Goal: Task Accomplishment & Management: Use online tool/utility

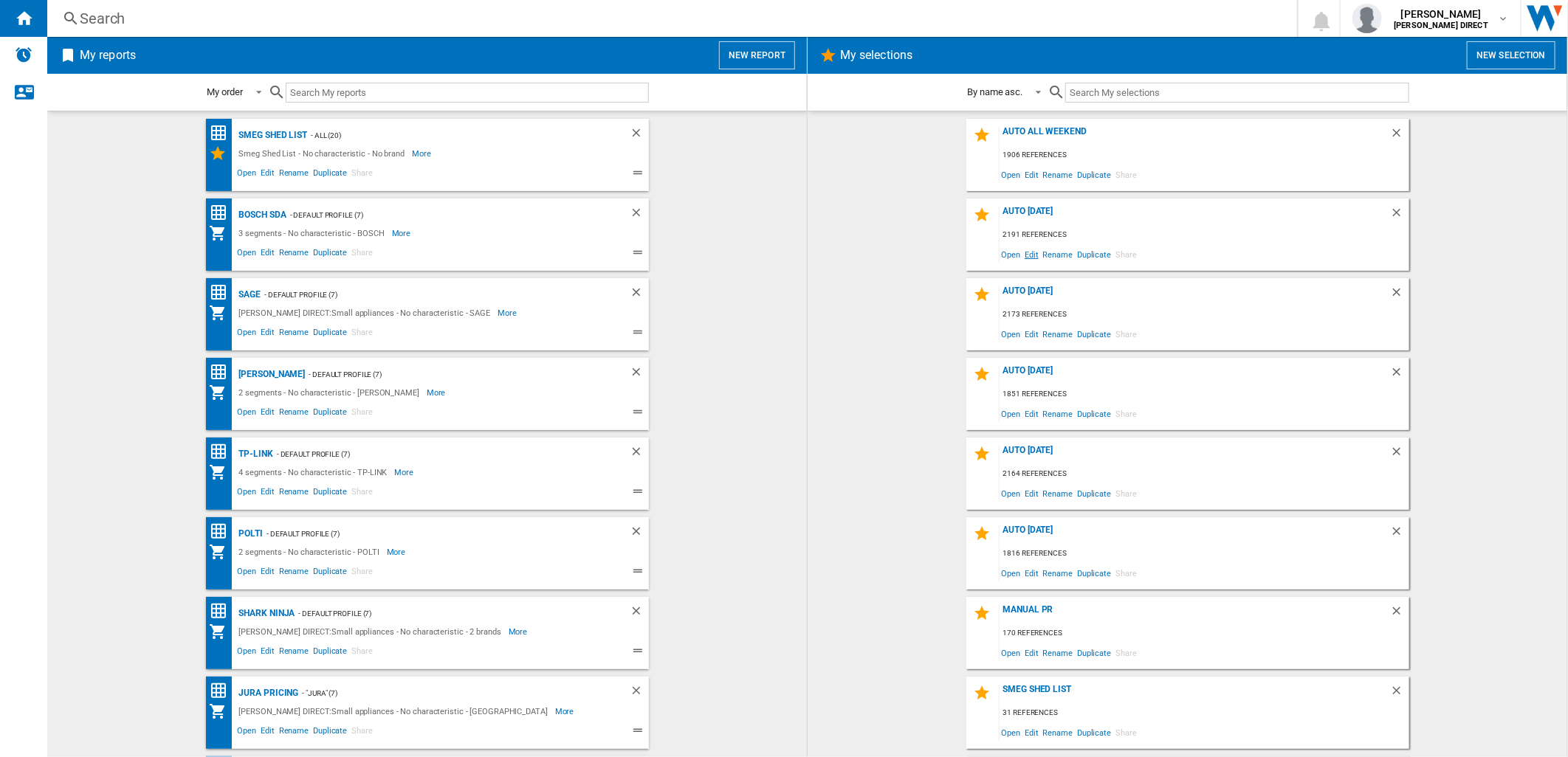
click at [1028, 250] on span "Edit" at bounding box center [1031, 253] width 18 height 20
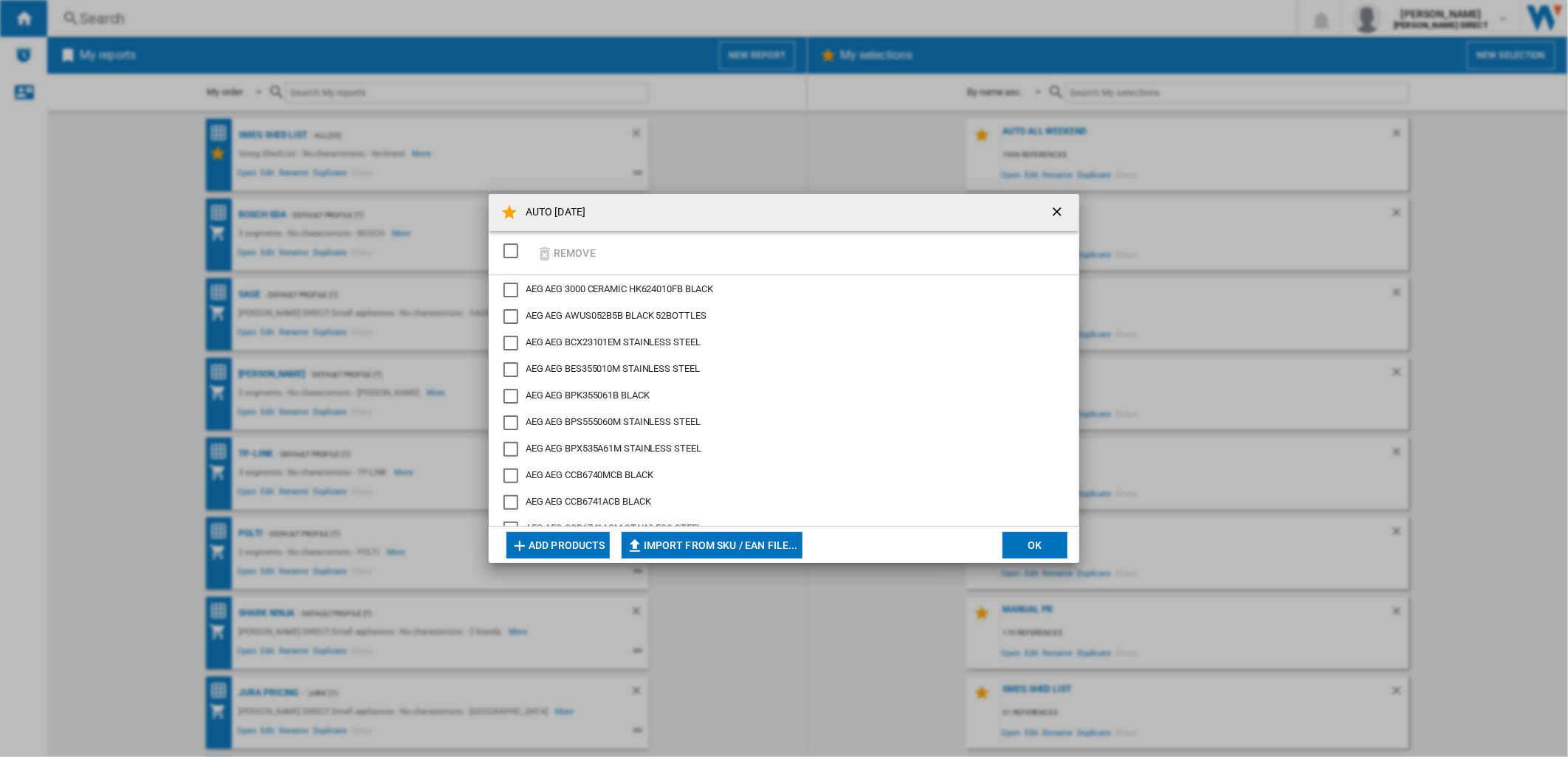
click at [507, 249] on div "SELECTIONS.EDITION_POPUP.SELECT_DESELECT" at bounding box center [510, 250] width 14 height 14
click at [558, 250] on button "Remove" at bounding box center [566, 252] width 69 height 34
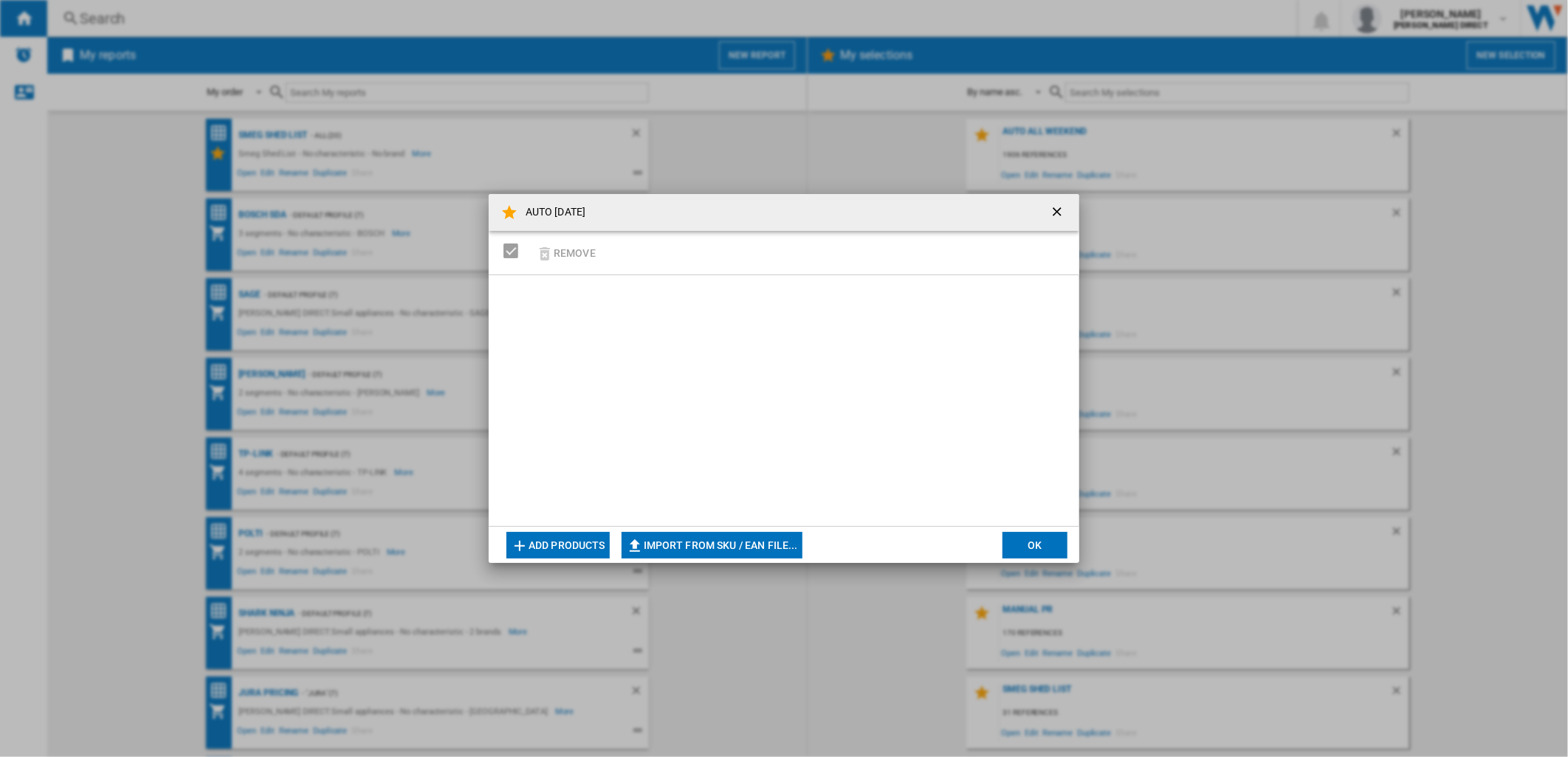
click at [684, 536] on button "Import from SKU / EAN file..." at bounding box center [712, 546] width 181 height 27
type input "**********"
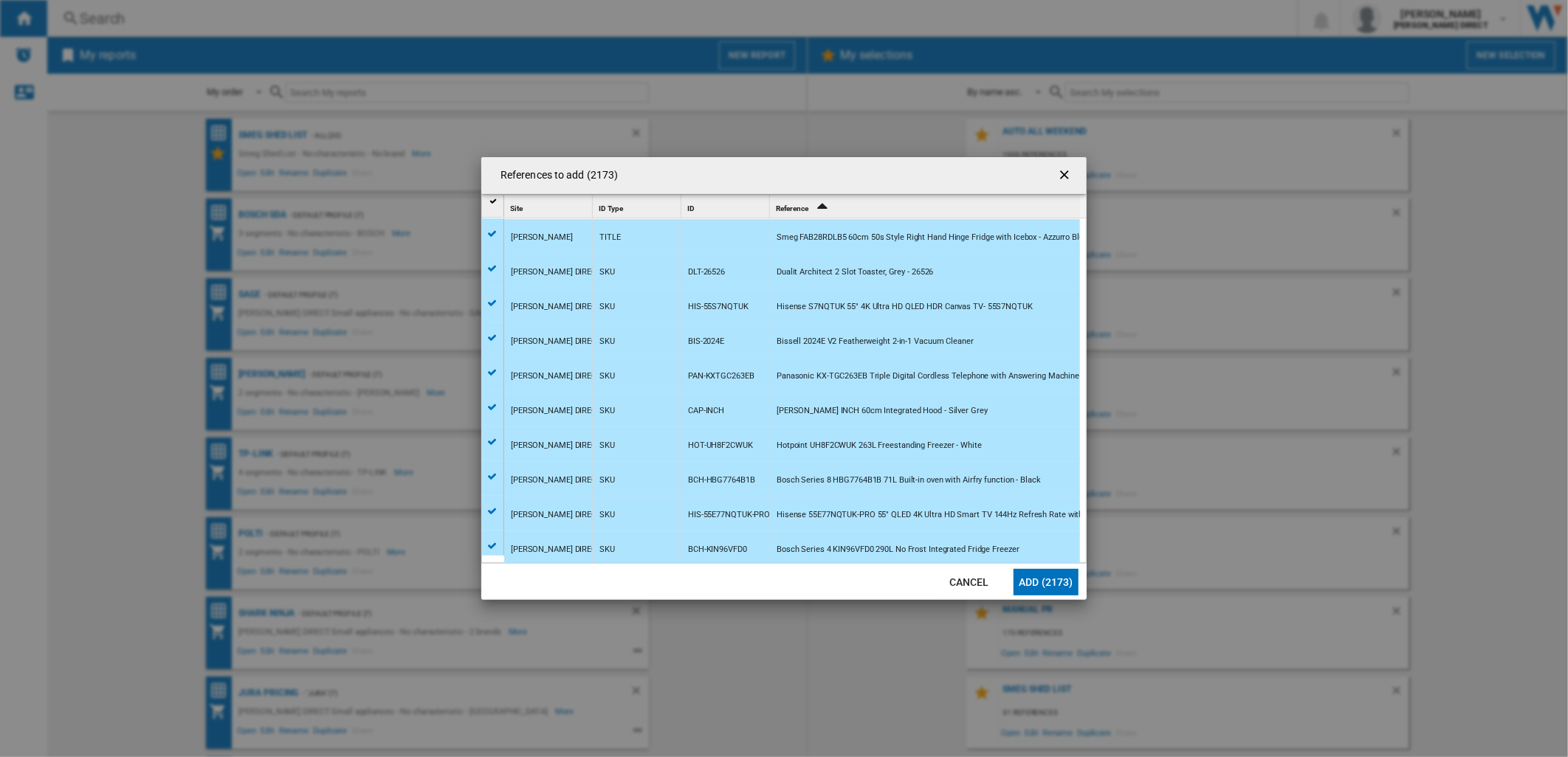
click at [1056, 568] on button "Add (2173)" at bounding box center [1046, 582] width 65 height 27
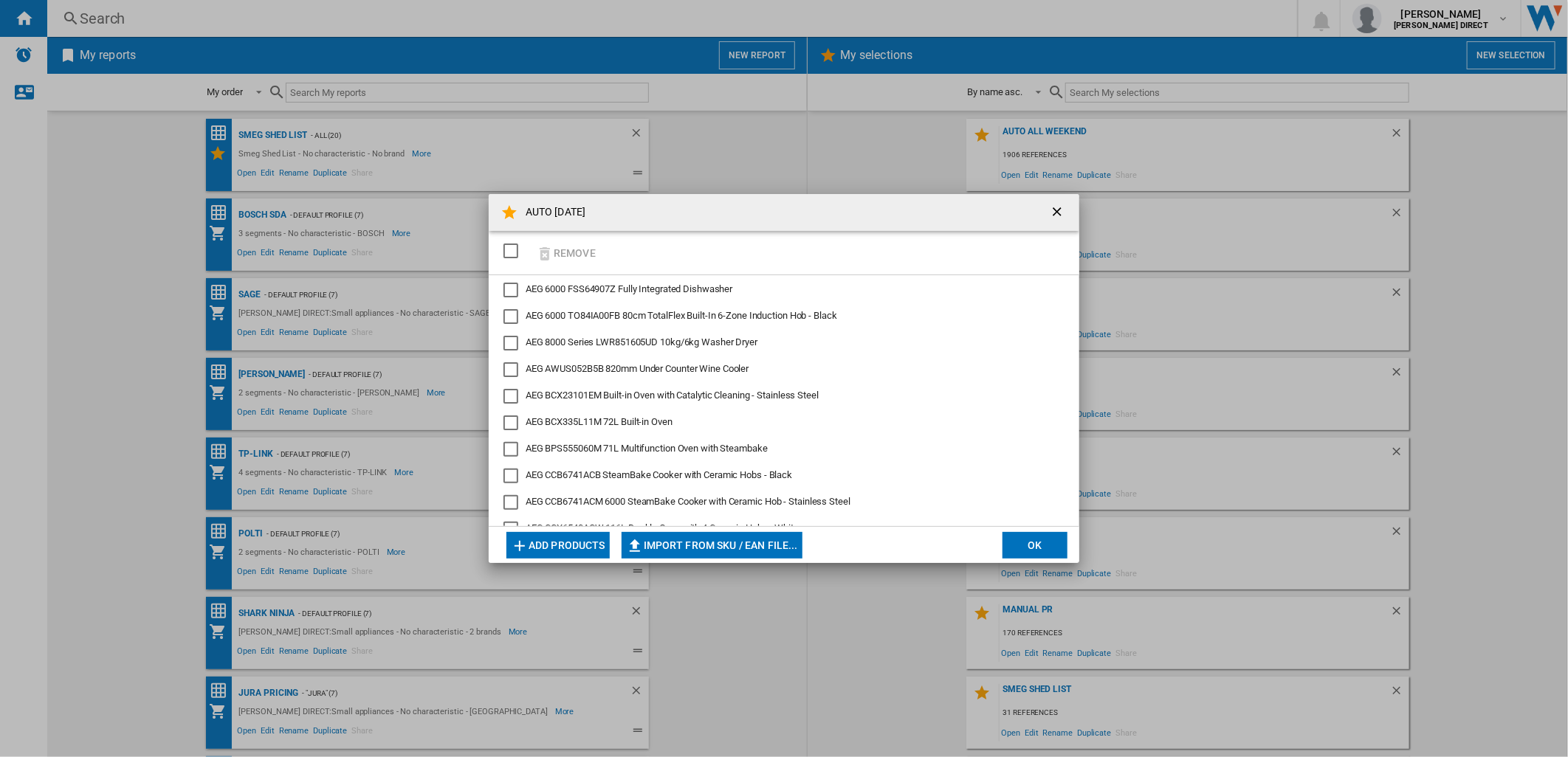
click at [1031, 536] on button "OK" at bounding box center [1035, 546] width 65 height 27
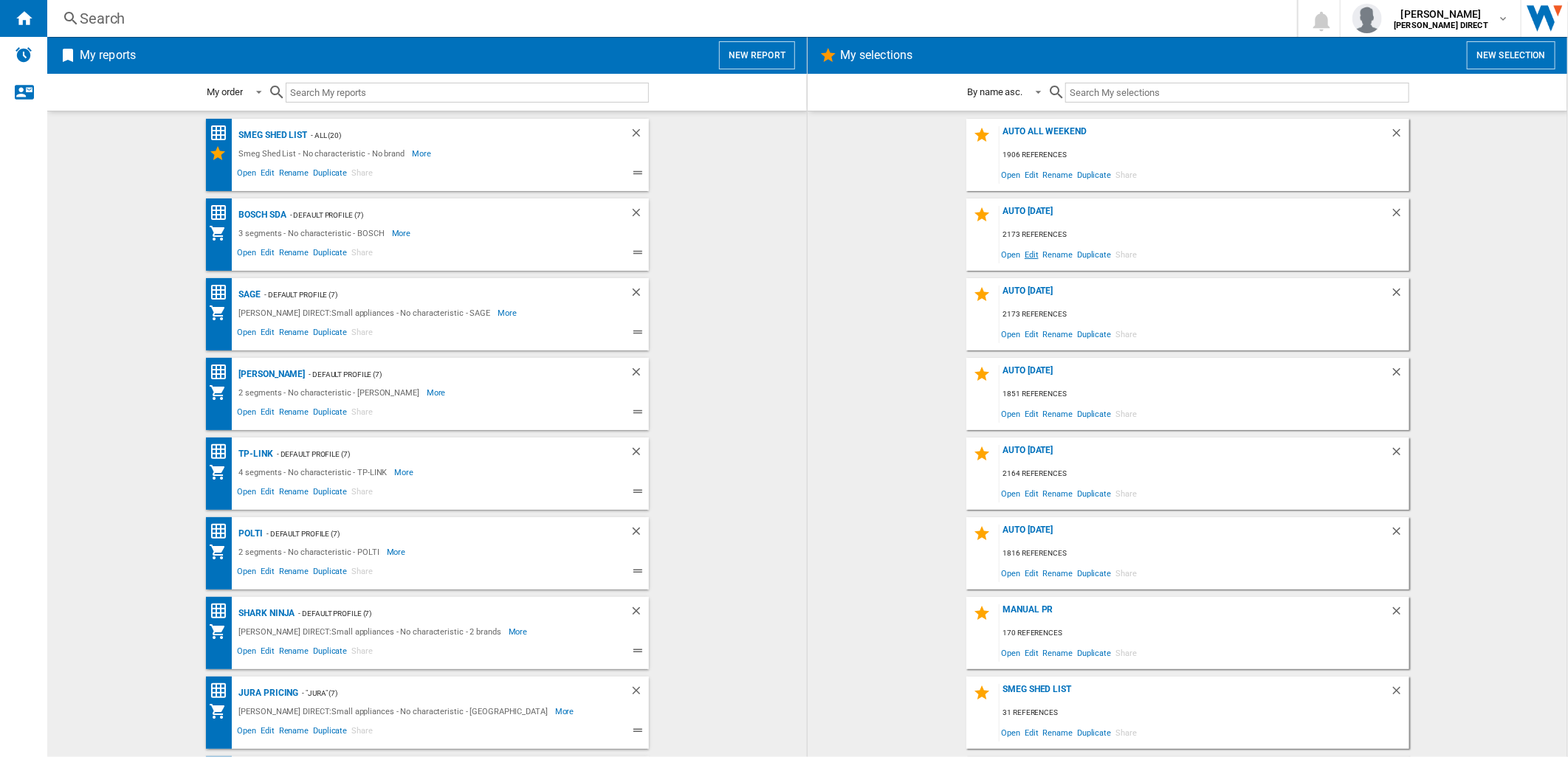
click at [1024, 249] on span "Edit" at bounding box center [1031, 253] width 18 height 20
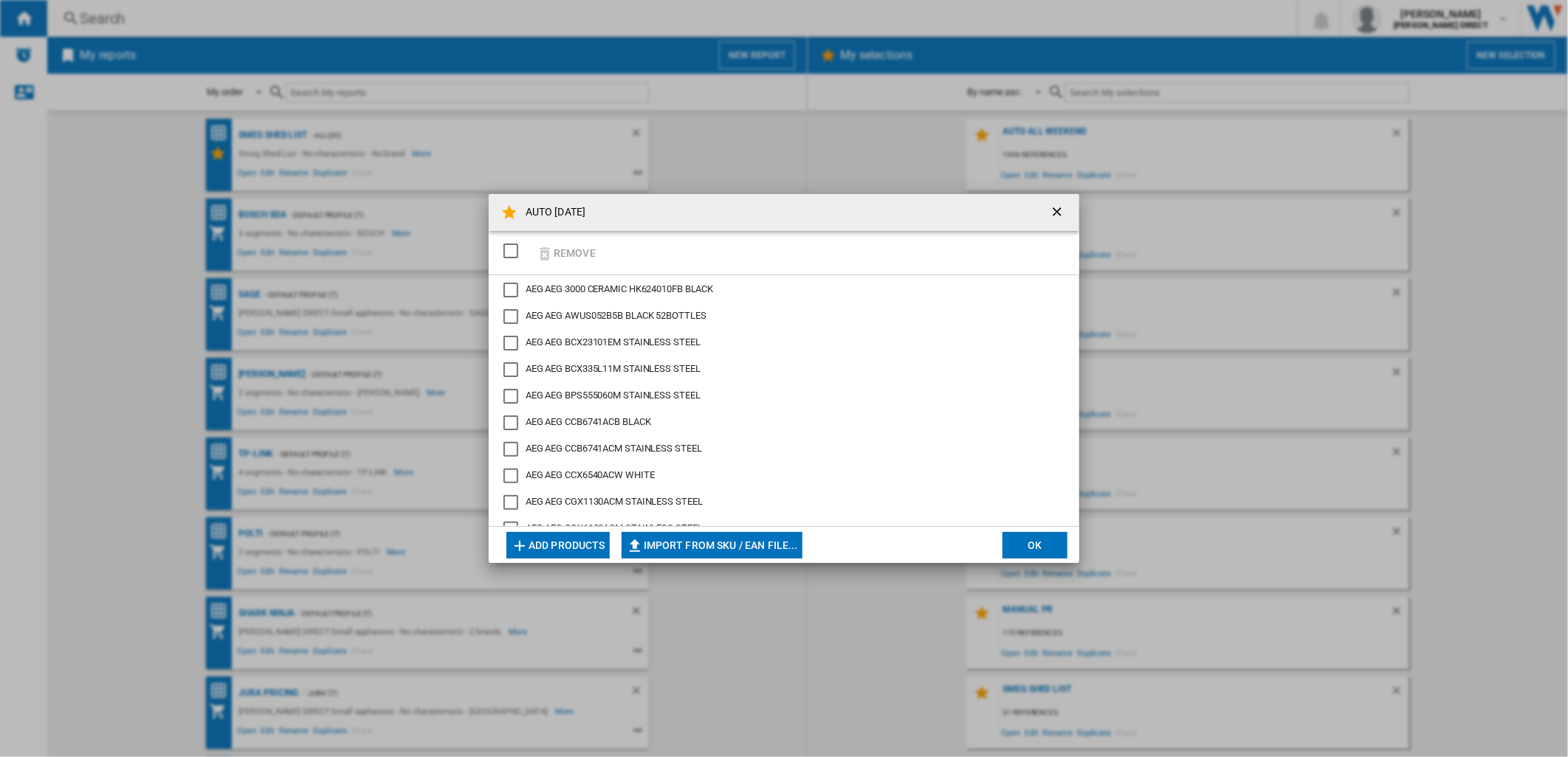
click at [1039, 548] on button "OK" at bounding box center [1035, 546] width 65 height 27
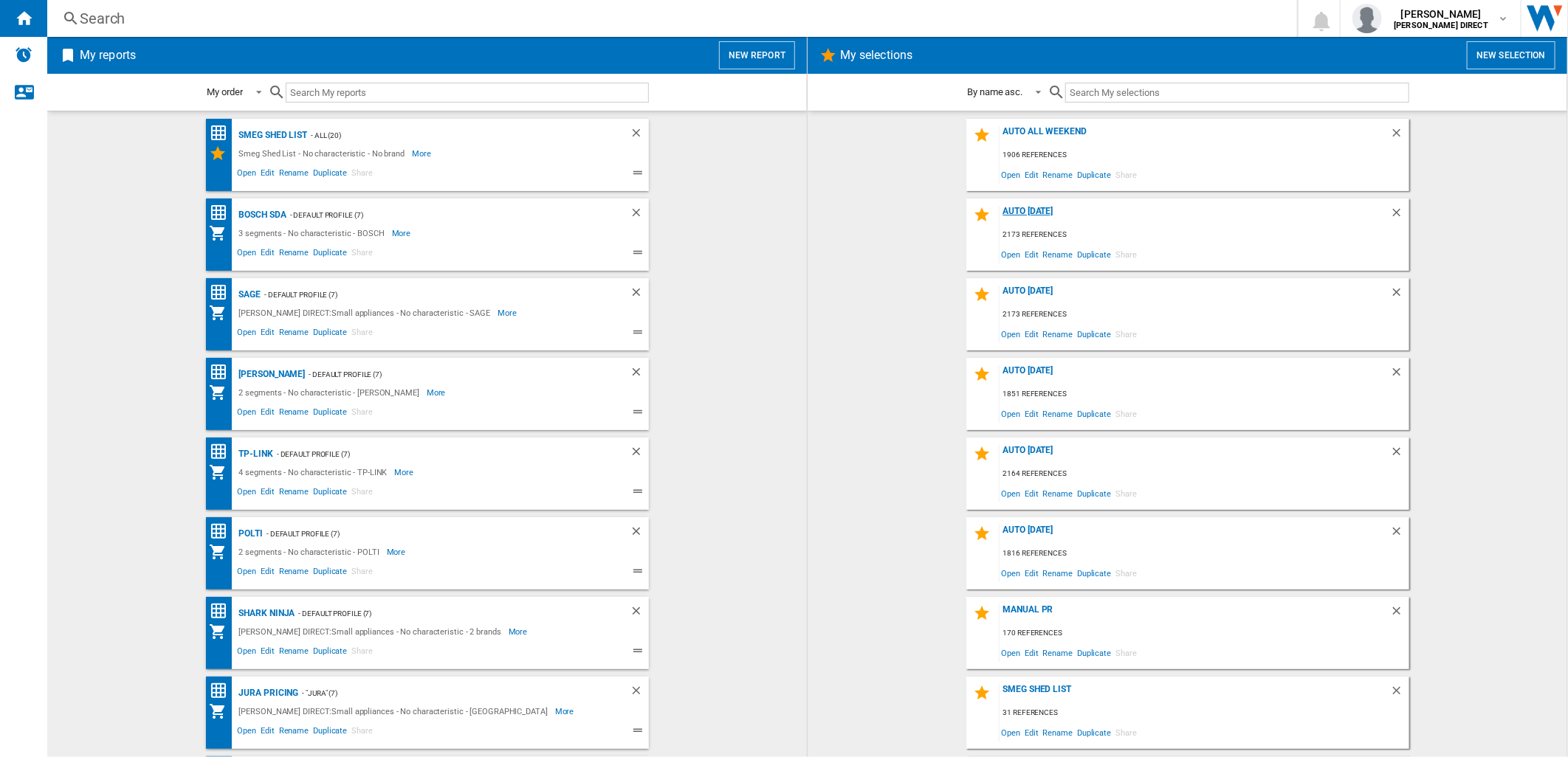
click at [1018, 209] on div "AUTO [DATE]" at bounding box center [1195, 215] width 391 height 20
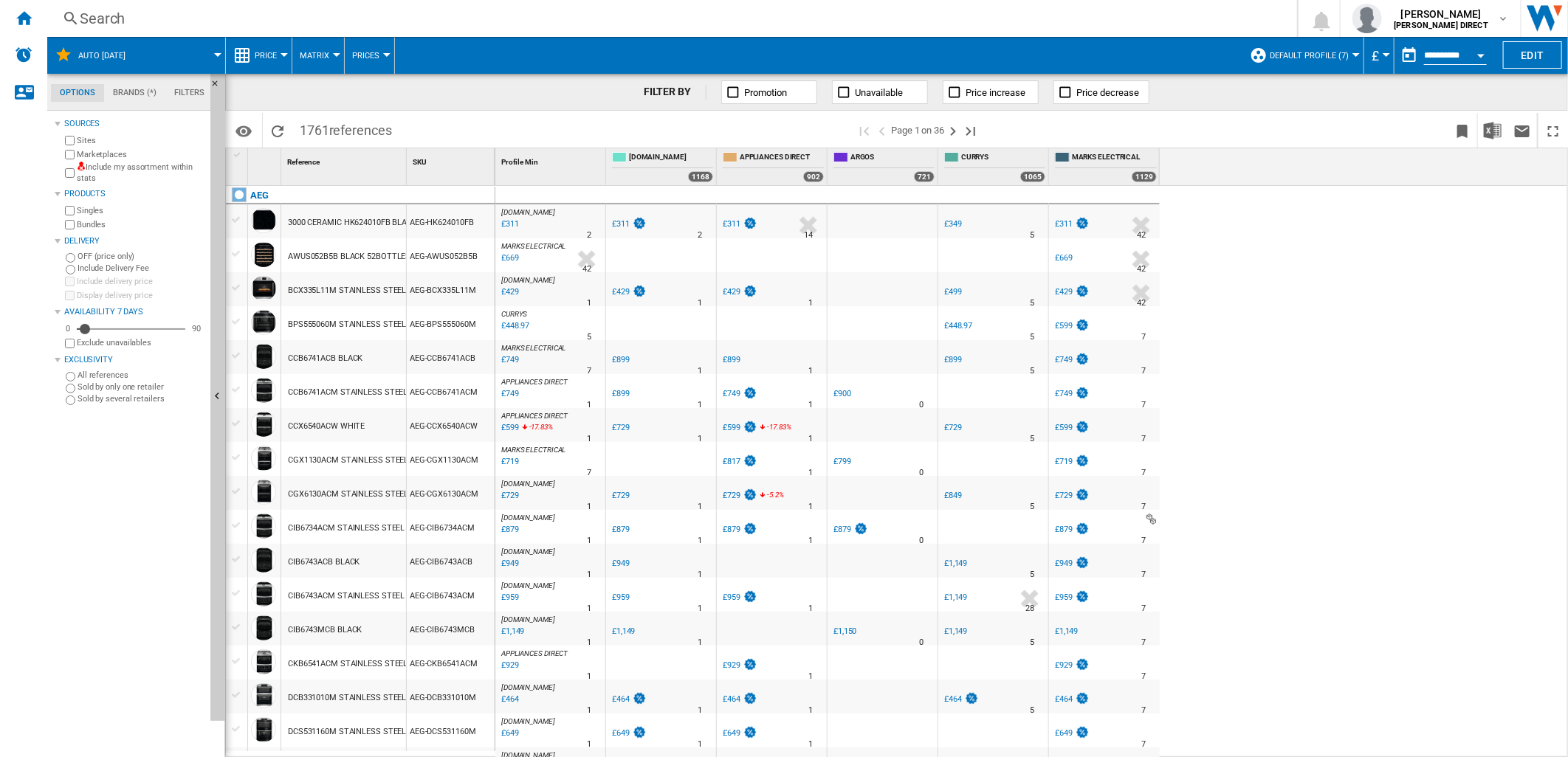
click at [111, 171] on label "Include my assortment within stats" at bounding box center [141, 173] width 128 height 23
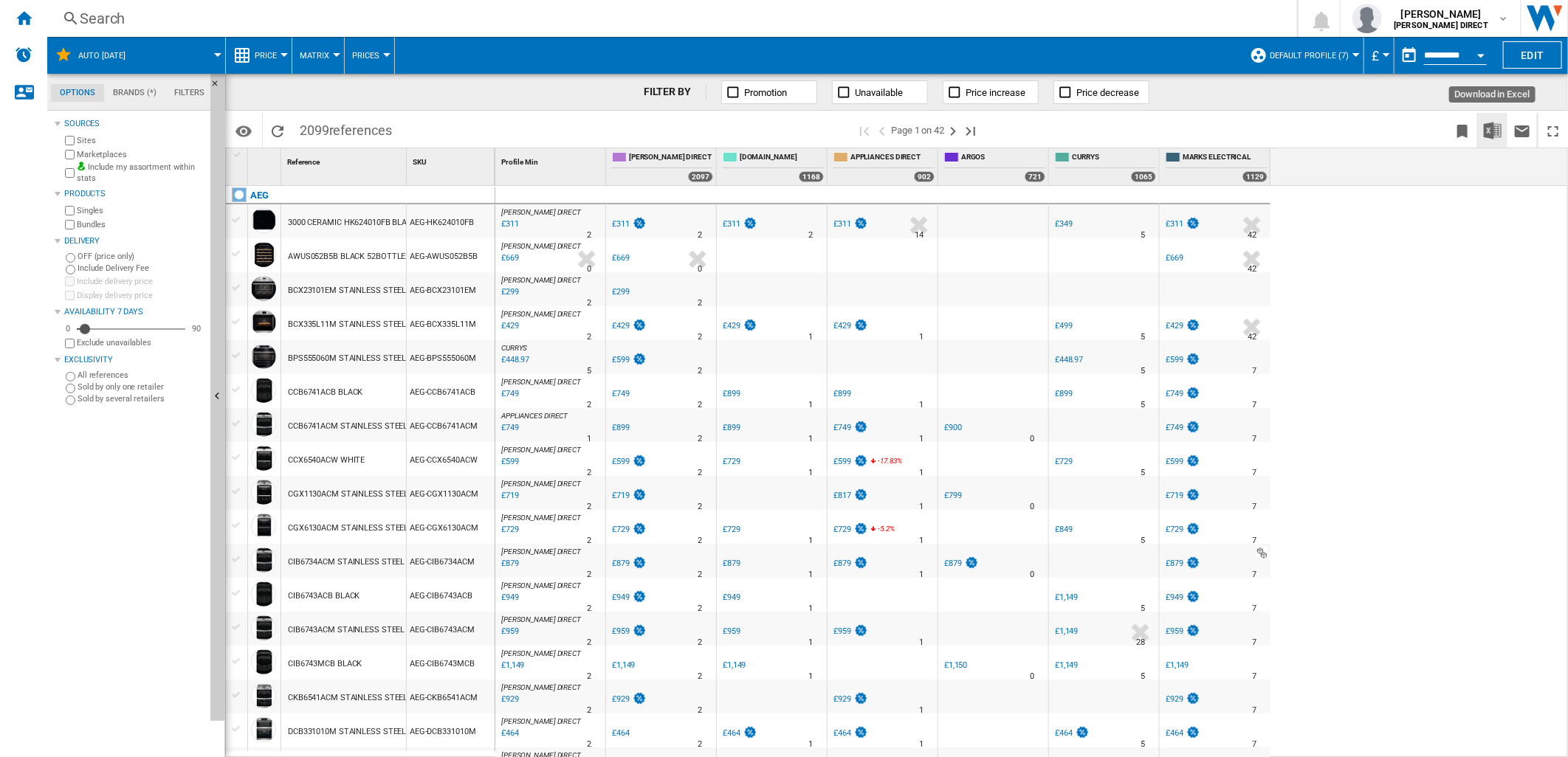
click at [1491, 127] on img "Download in Excel" at bounding box center [1492, 130] width 18 height 18
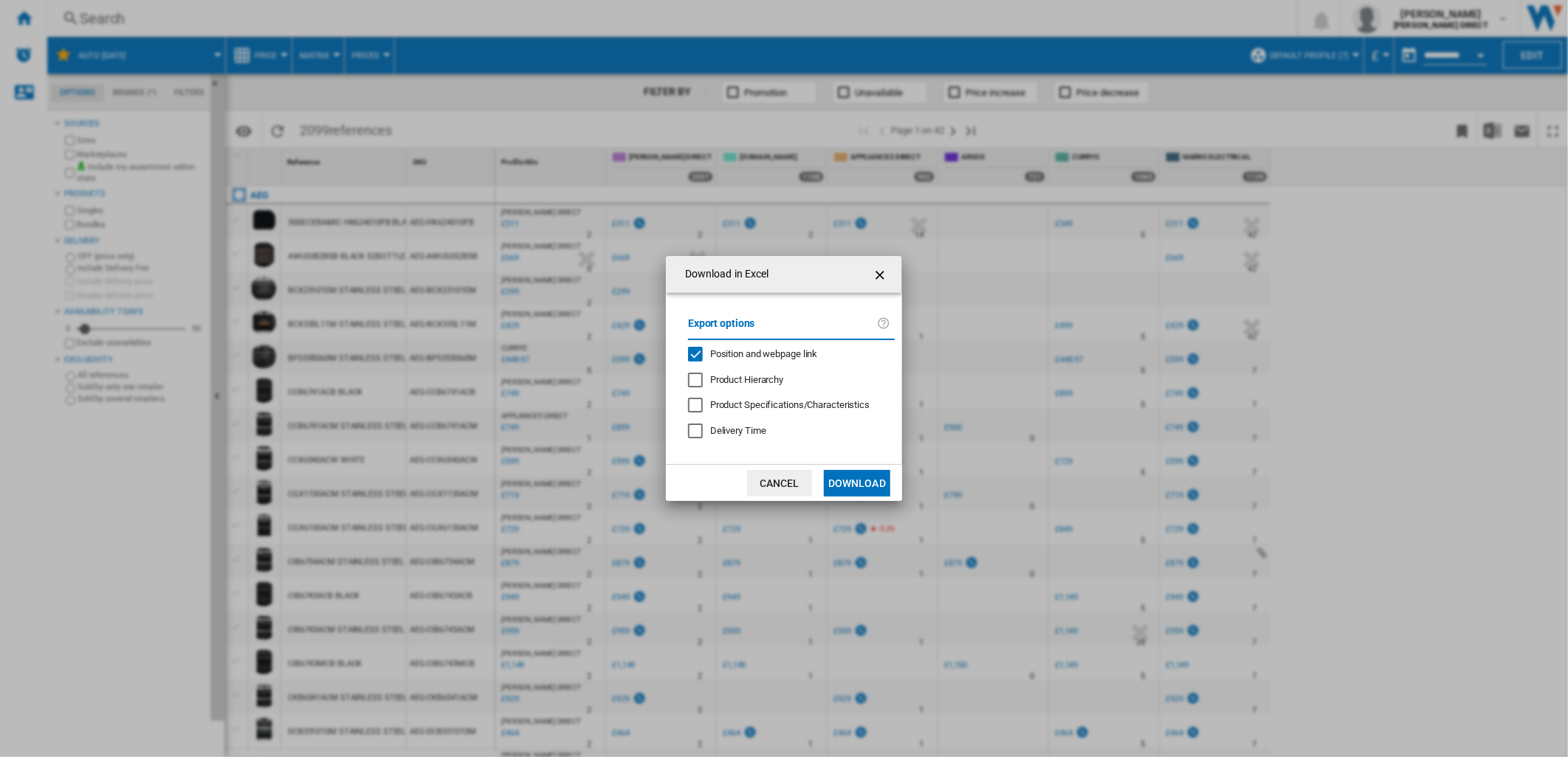
drag, startPoint x: 799, startPoint y: 351, endPoint x: 803, endPoint y: 366, distance: 15.5
click at [798, 351] on span "Position and webpage link" at bounding box center [763, 354] width 108 height 11
click at [867, 483] on button "Download" at bounding box center [857, 484] width 67 height 27
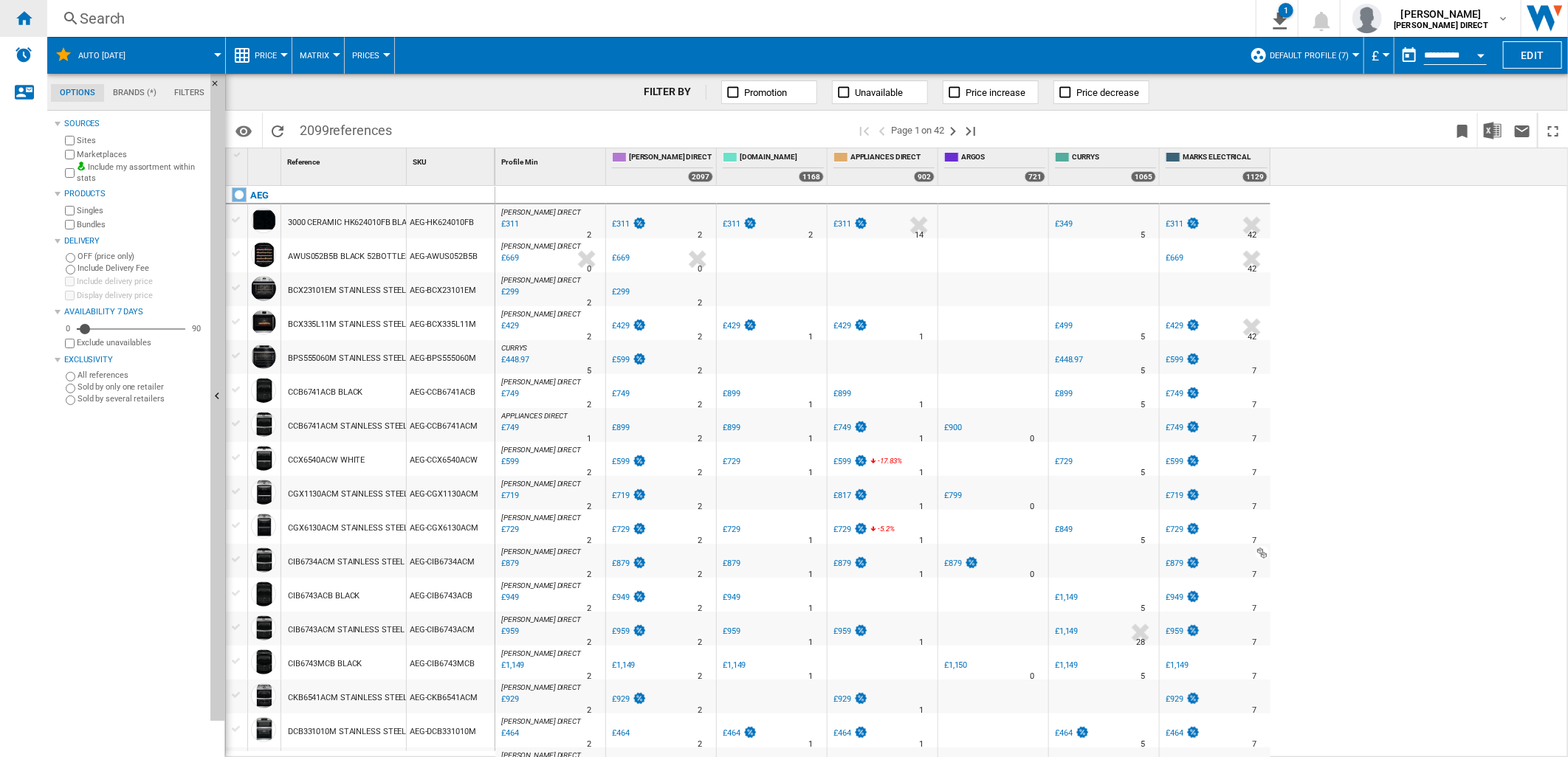
click at [34, 18] on div "Home" at bounding box center [24, 18] width 48 height 37
